Goal: Browse casually

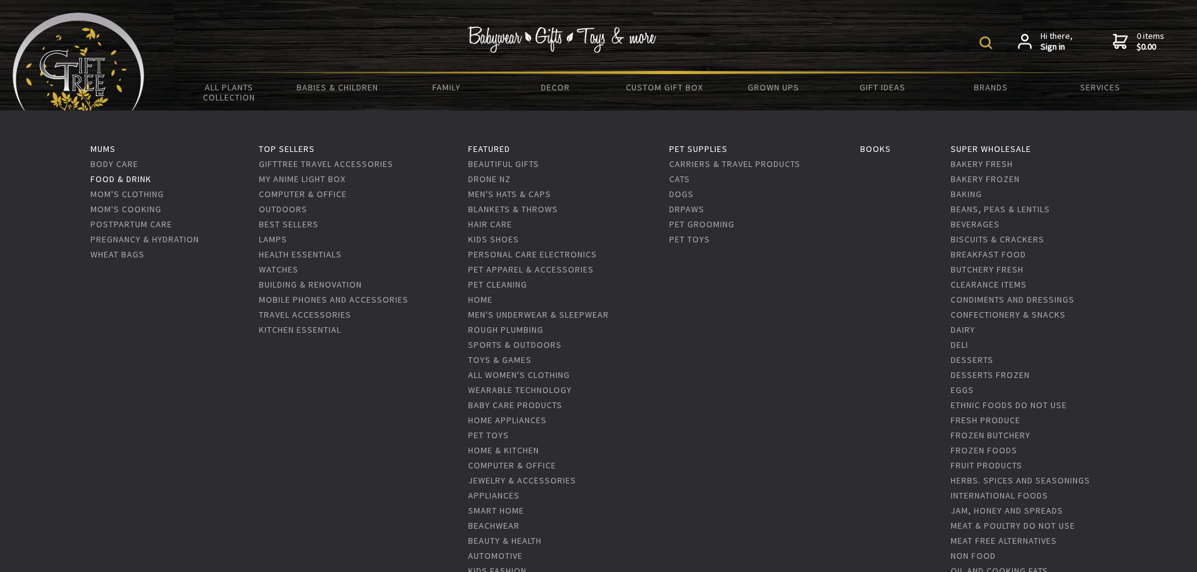
click at [132, 179] on link "Food & Drink" at bounding box center [120, 178] width 61 height 11
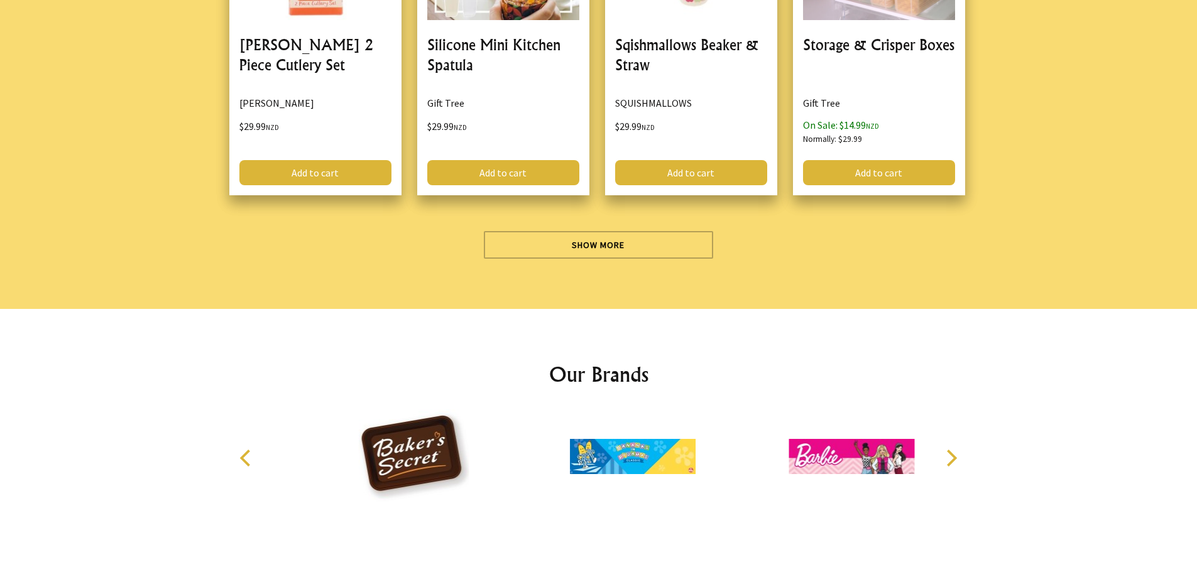
scroll to position [3706, 0]
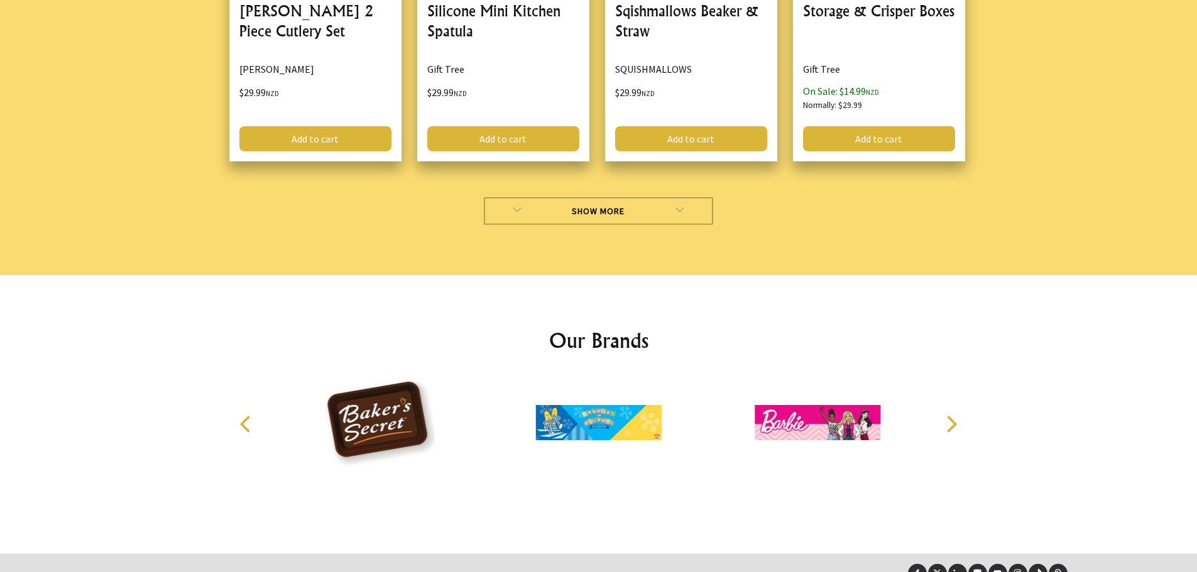
click at [650, 221] on link "Show More" at bounding box center [598, 211] width 229 height 28
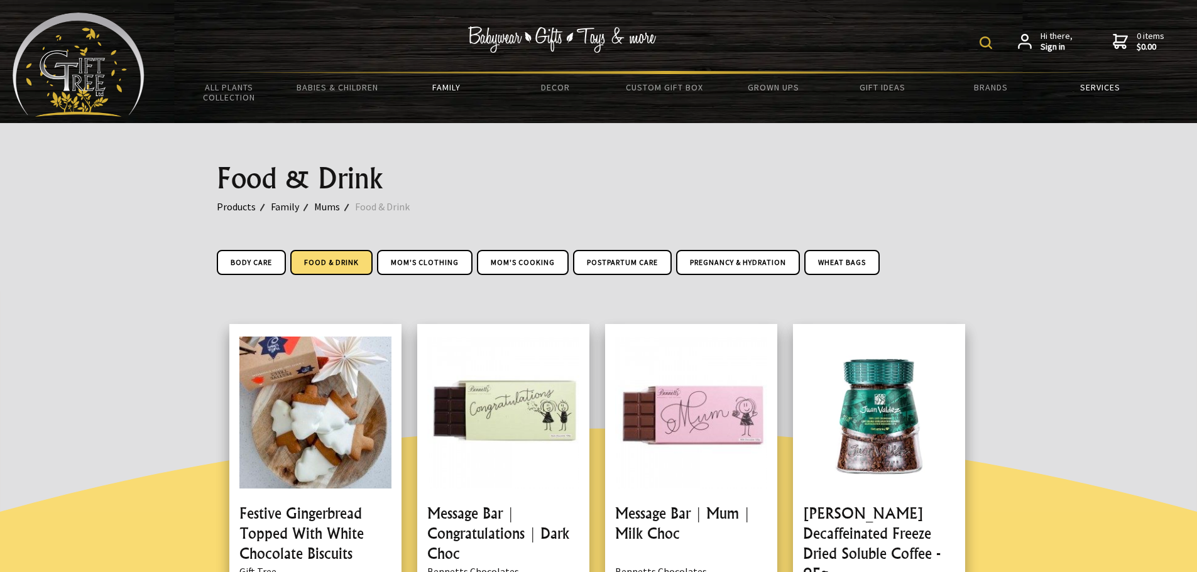
click at [1108, 84] on link "Services" at bounding box center [1099, 87] width 109 height 26
click at [285, 207] on link "Family" at bounding box center [292, 207] width 43 height 16
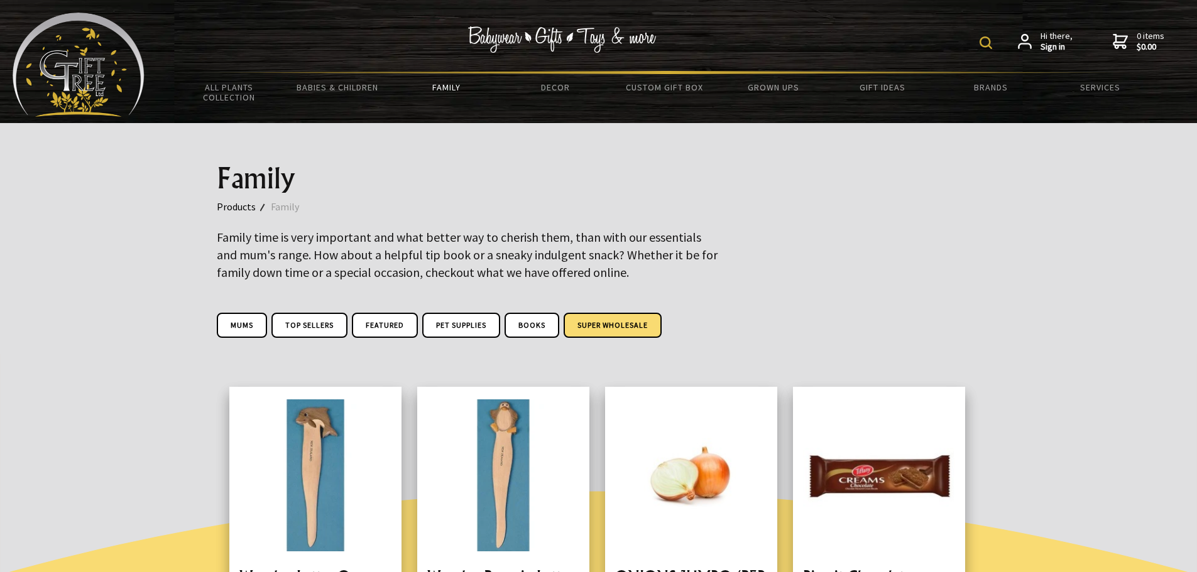
click at [595, 325] on link "Super Wholesale" at bounding box center [612, 325] width 98 height 25
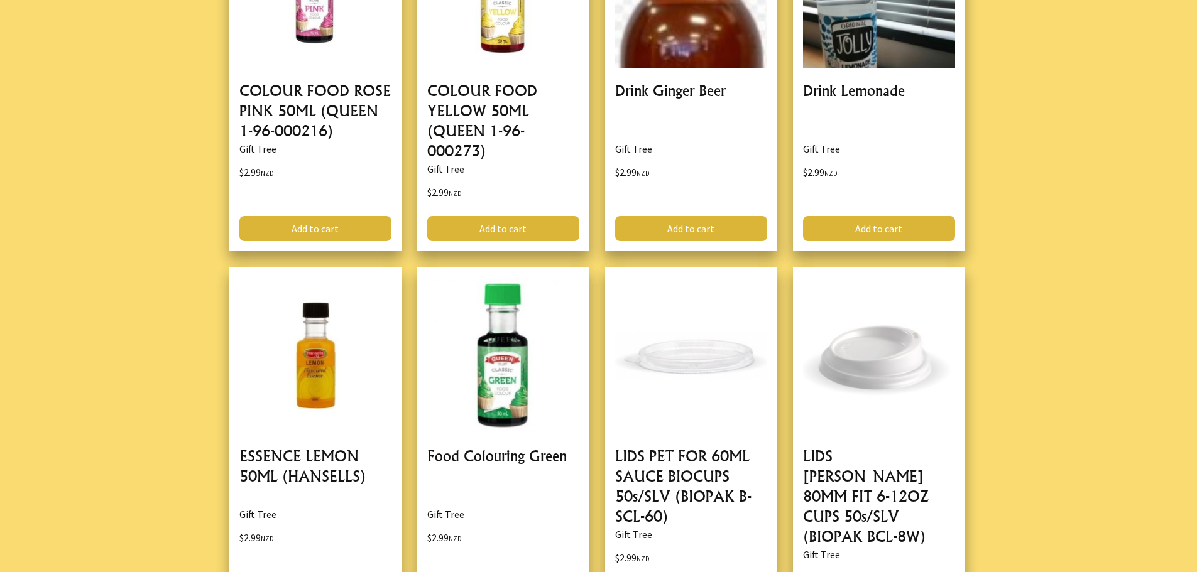
scroll to position [3769, 0]
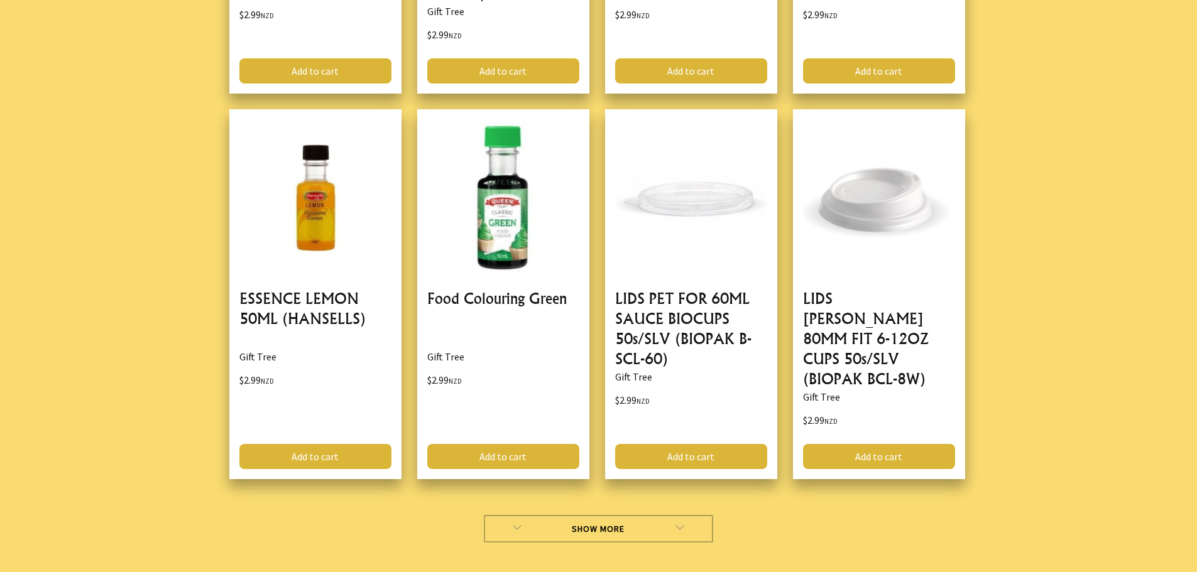
click at [631, 515] on link "Show More" at bounding box center [598, 529] width 229 height 28
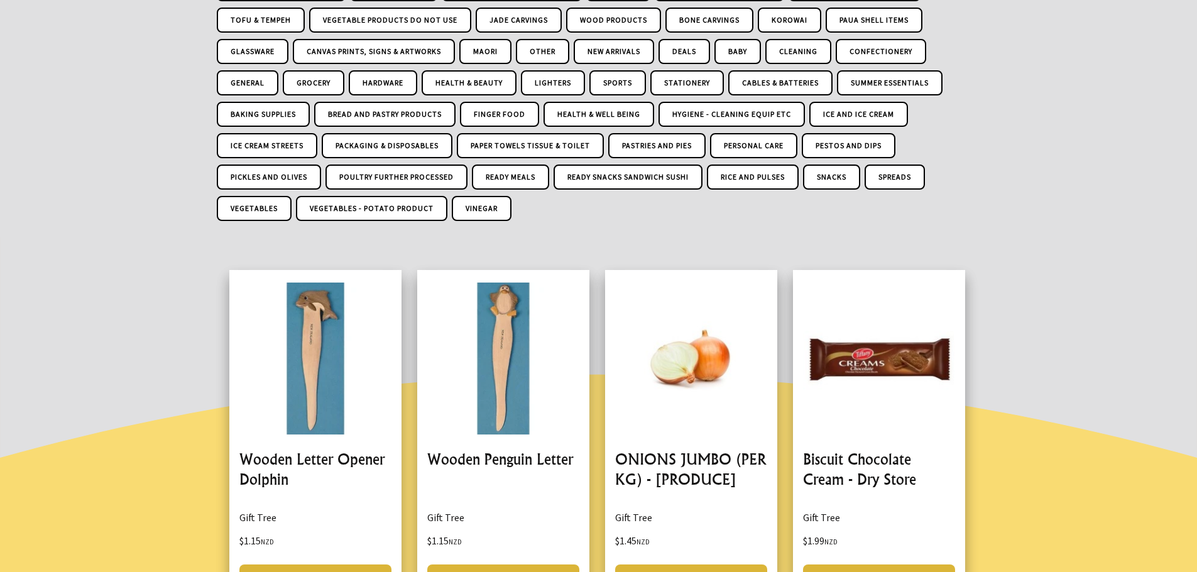
scroll to position [377, 0]
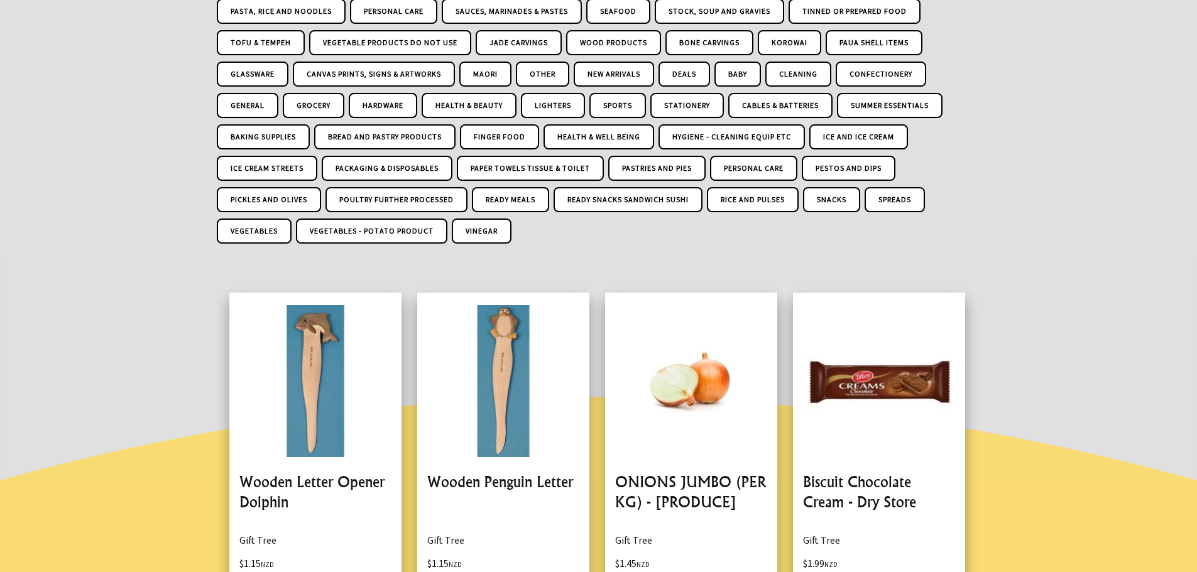
click at [1048, 231] on div at bounding box center [598, 3] width 1197 height 514
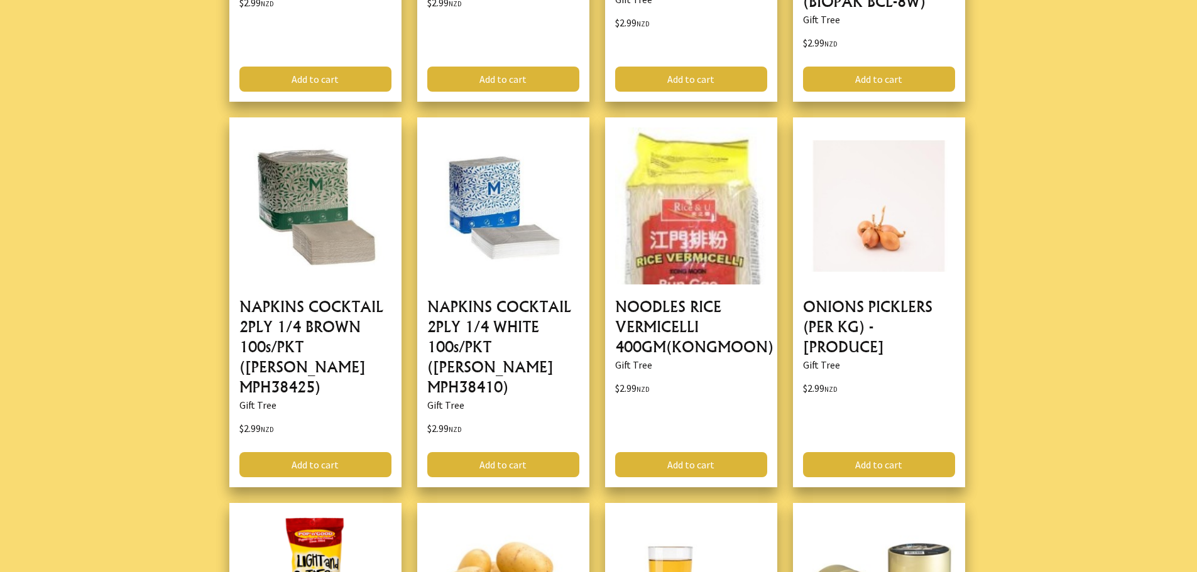
scroll to position [4206, 0]
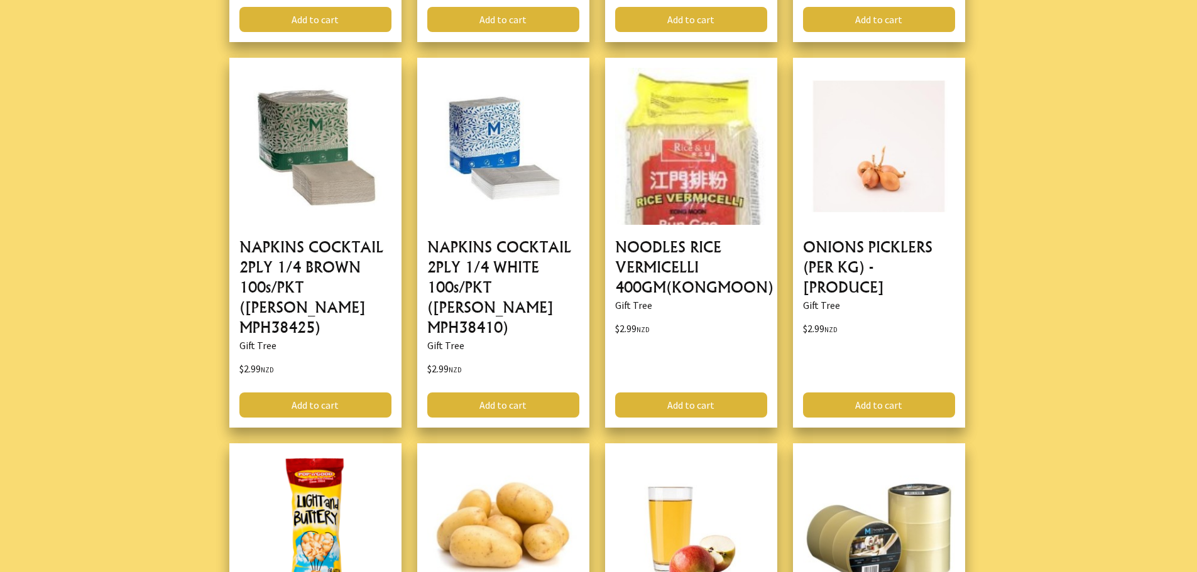
click at [1086, 256] on div at bounding box center [598, 101] width 1197 height 7340
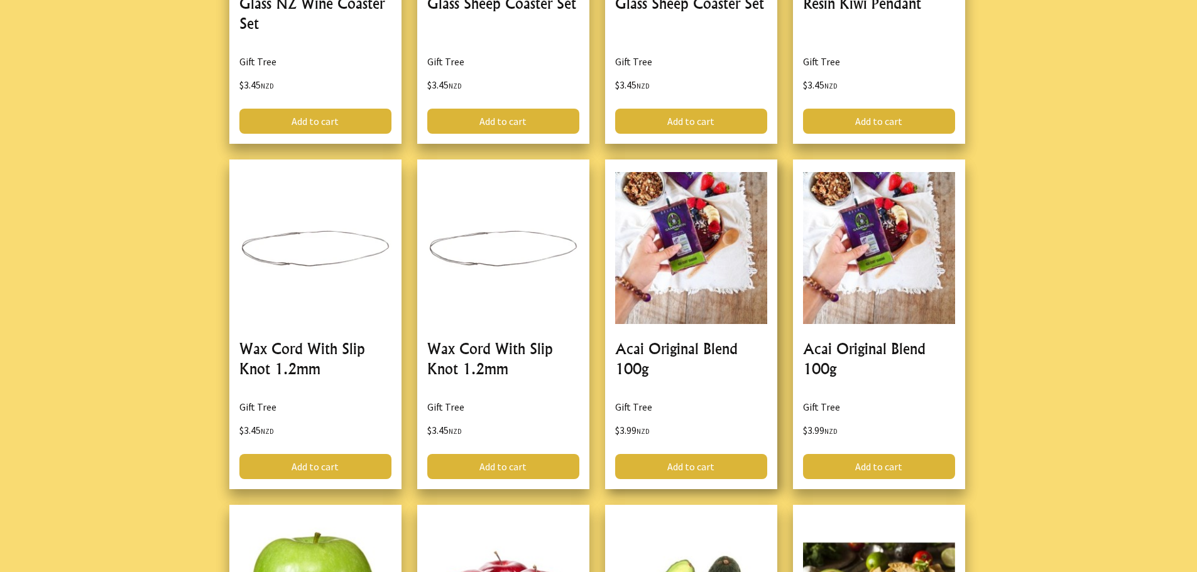
scroll to position [5588, 0]
